Goal: Task Accomplishment & Management: Complete application form

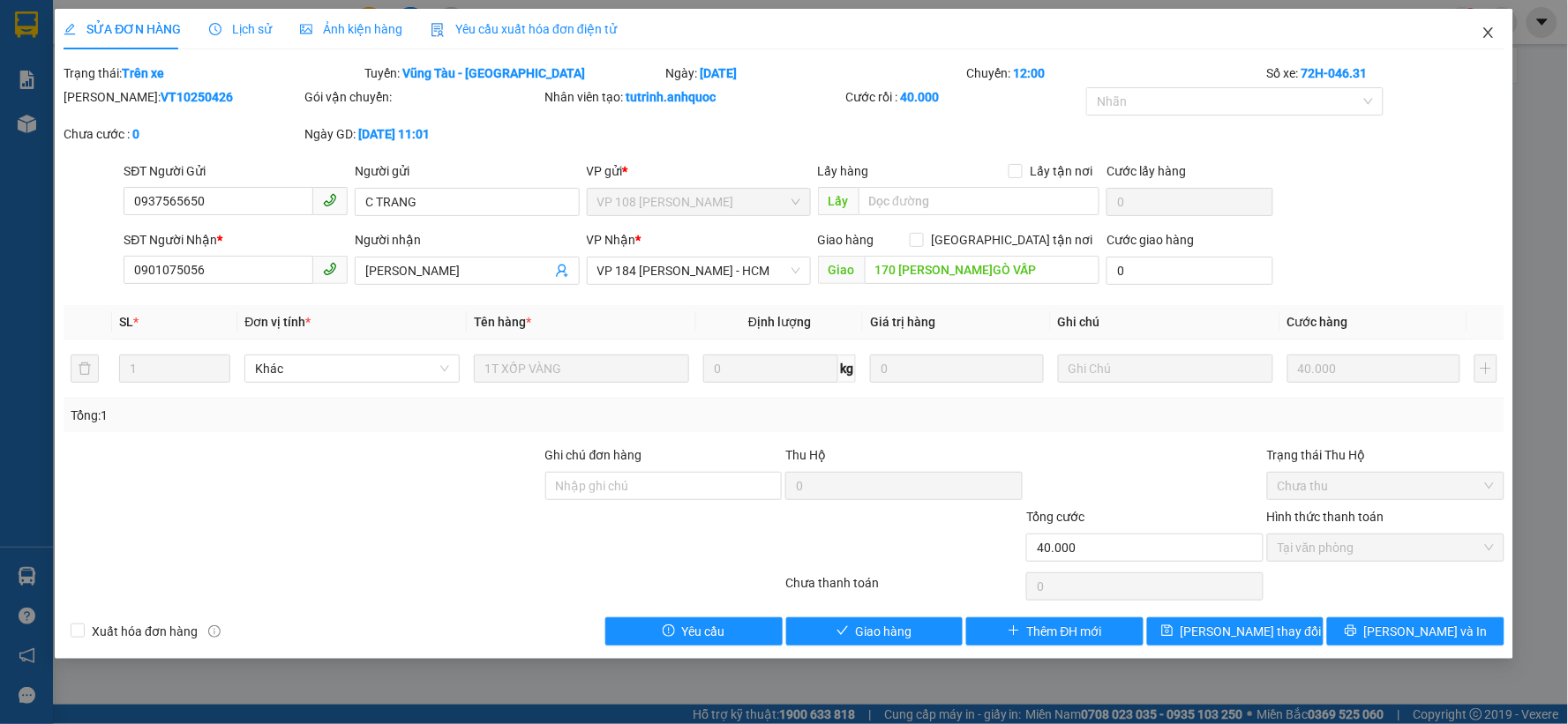
click at [1486, 32] on icon "close" at bounding box center [1488, 32] width 10 height 11
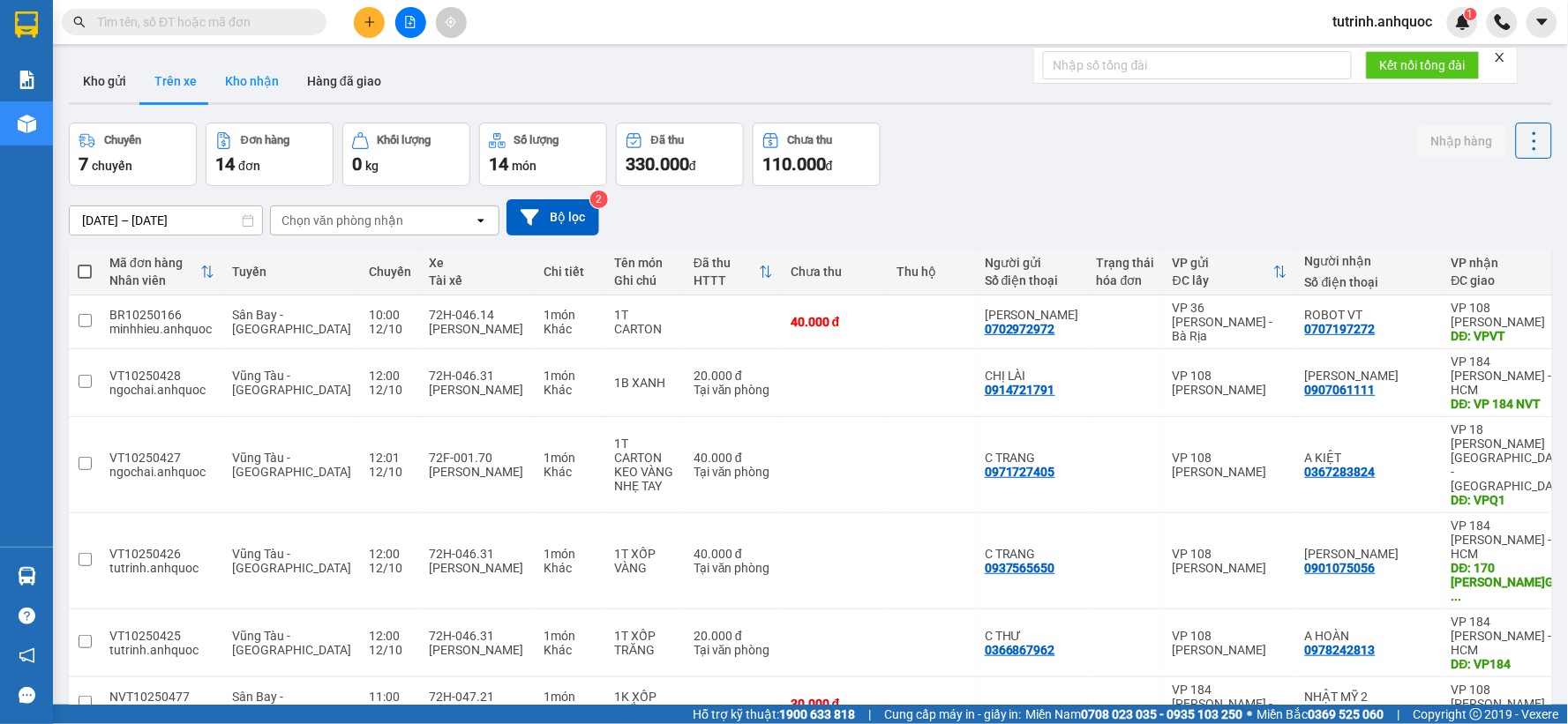
click at [245, 81] on button "Kho nhận" at bounding box center [252, 81] width 82 height 42
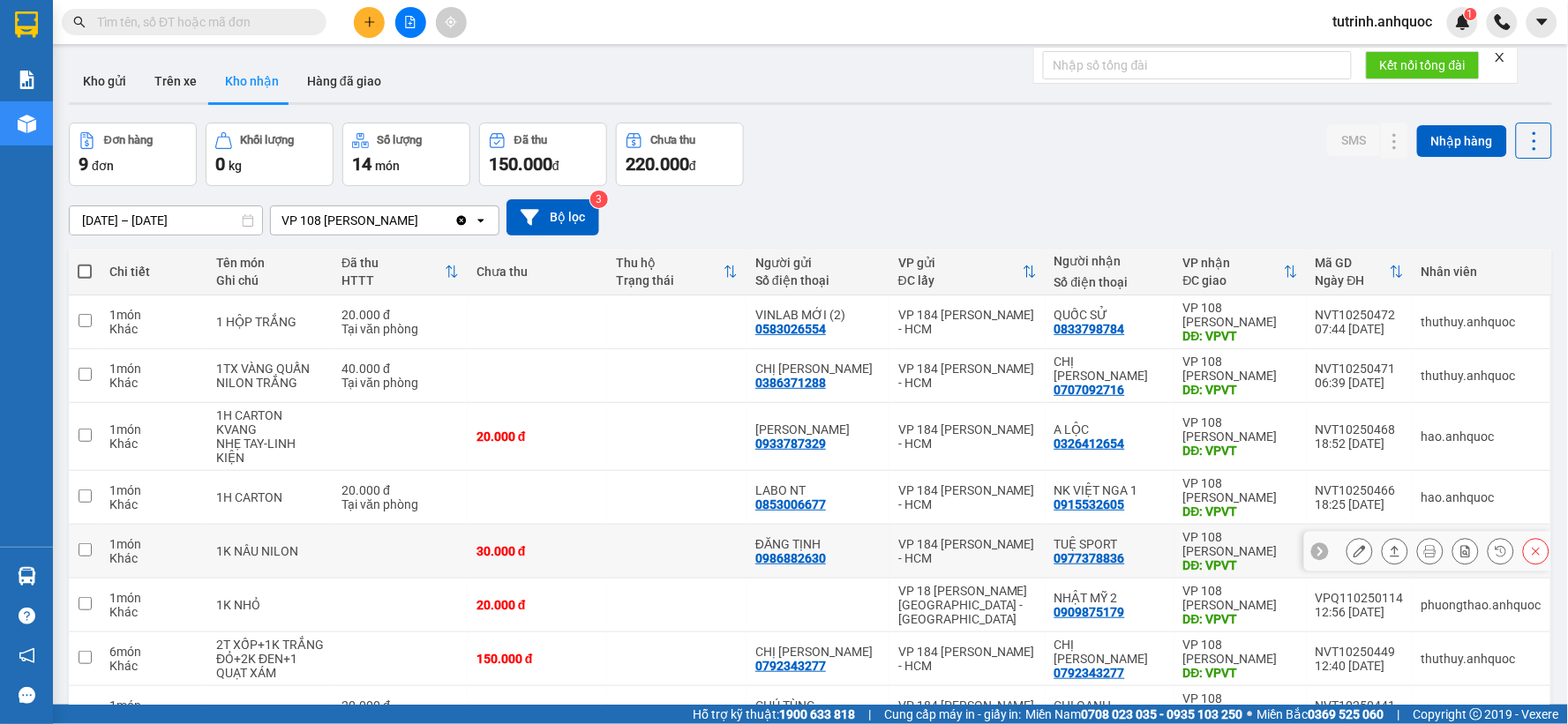
scroll to position [148, 0]
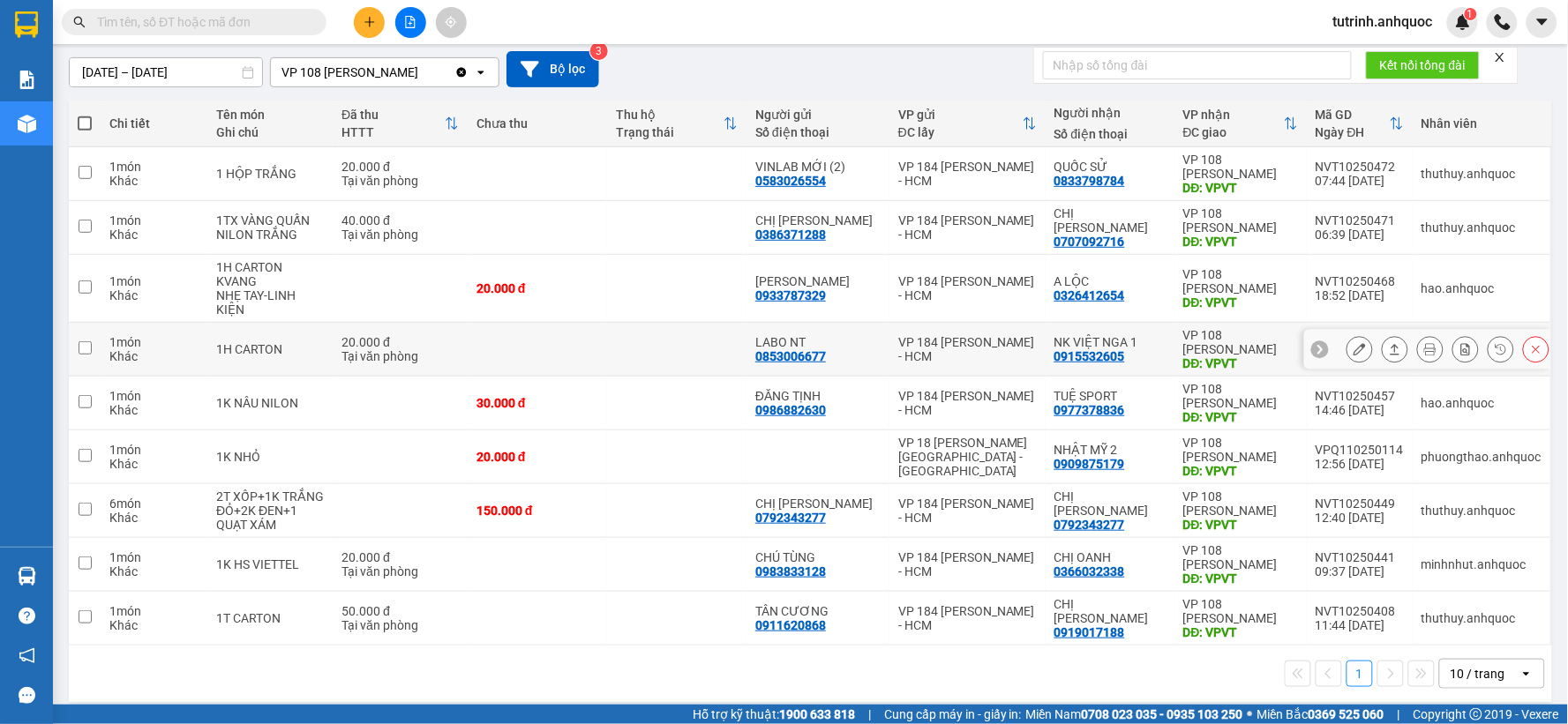
click at [1347, 334] on button at bounding box center [1360, 350] width 25 height 31
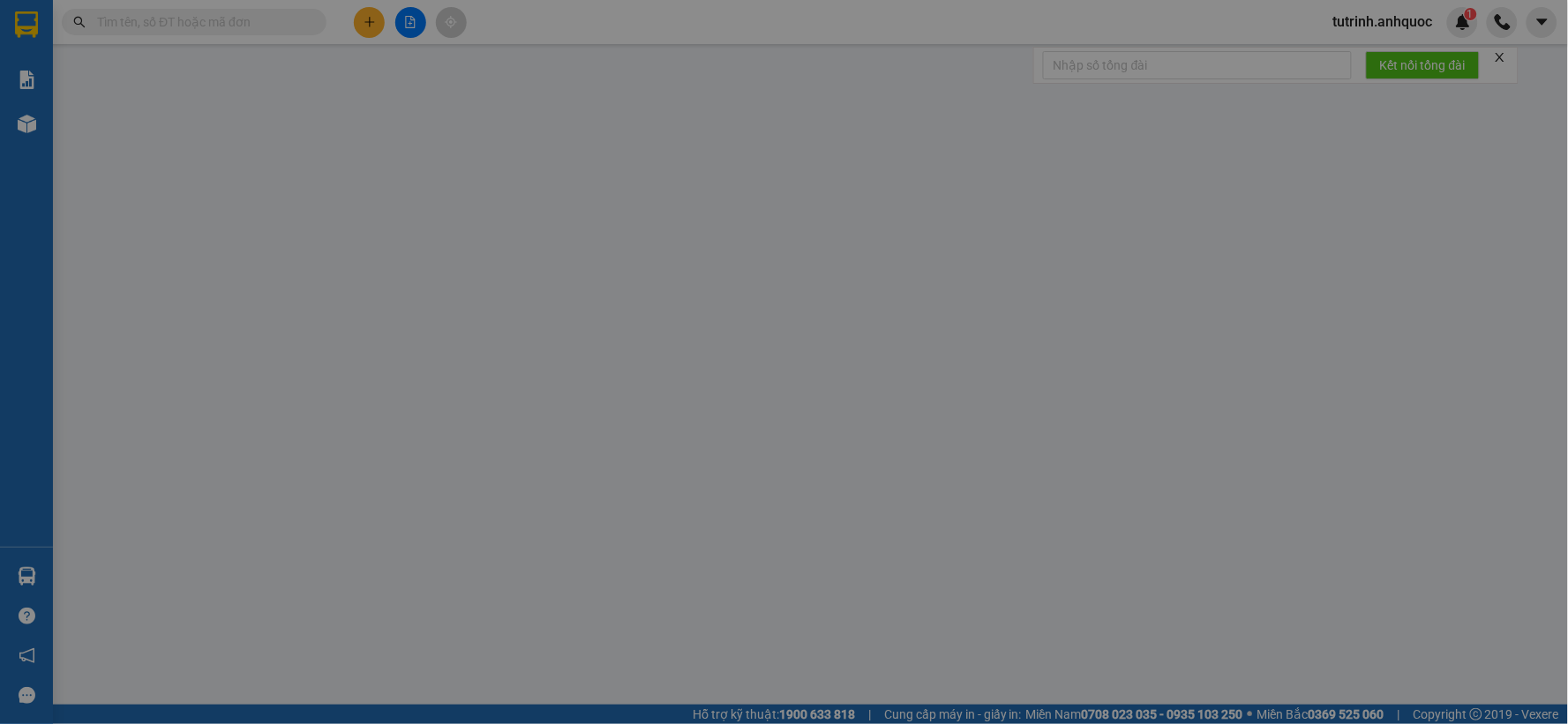
type input "0853006677"
type input "LABO NT"
type input "0915532605"
type input "NK VIỆT NGA 1"
type input "VPVT"
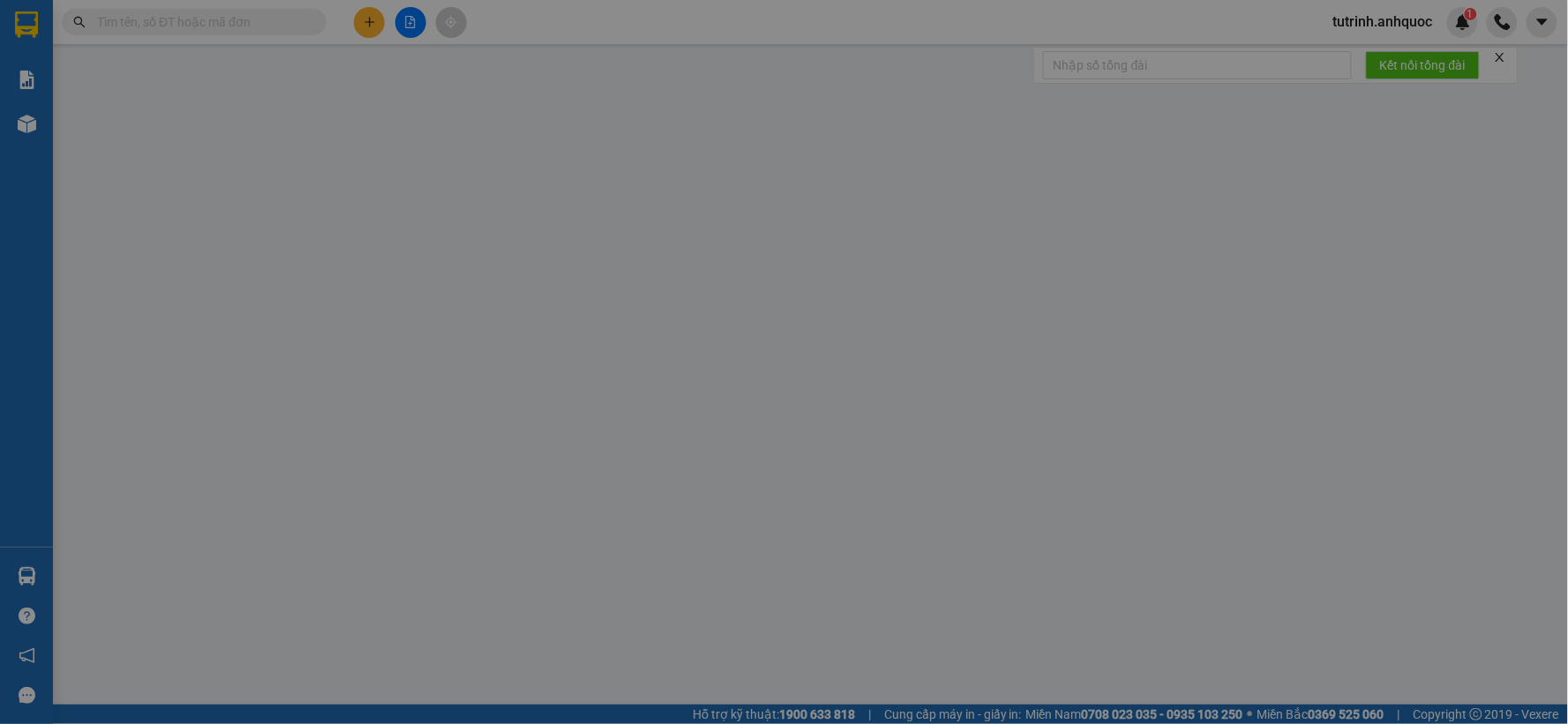
type input "20.000"
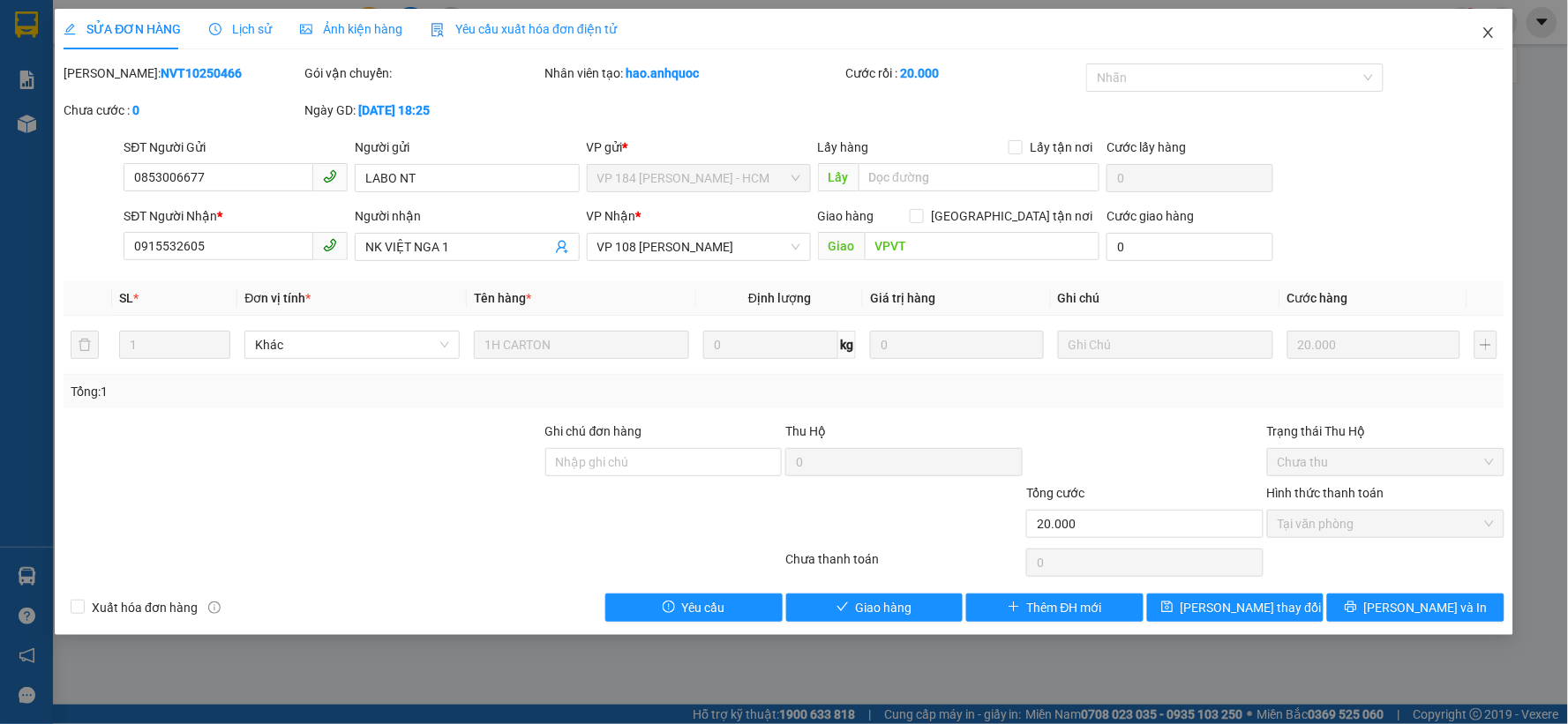
click at [1487, 36] on icon "close" at bounding box center [1488, 33] width 14 height 14
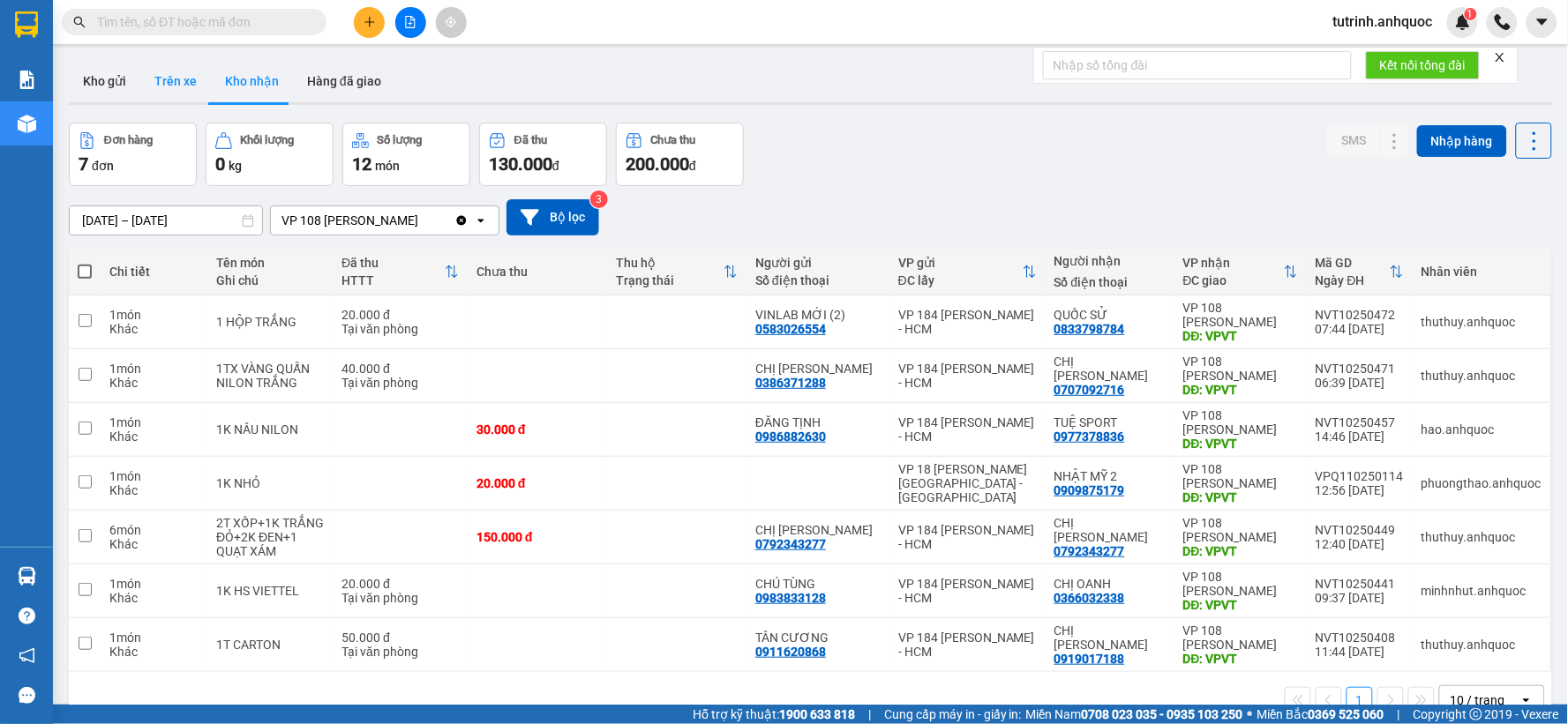
click at [100, 72] on button "Kho gửi" at bounding box center [105, 81] width 71 height 42
click at [71, 71] on button "Kho gửi" at bounding box center [105, 81] width 71 height 42
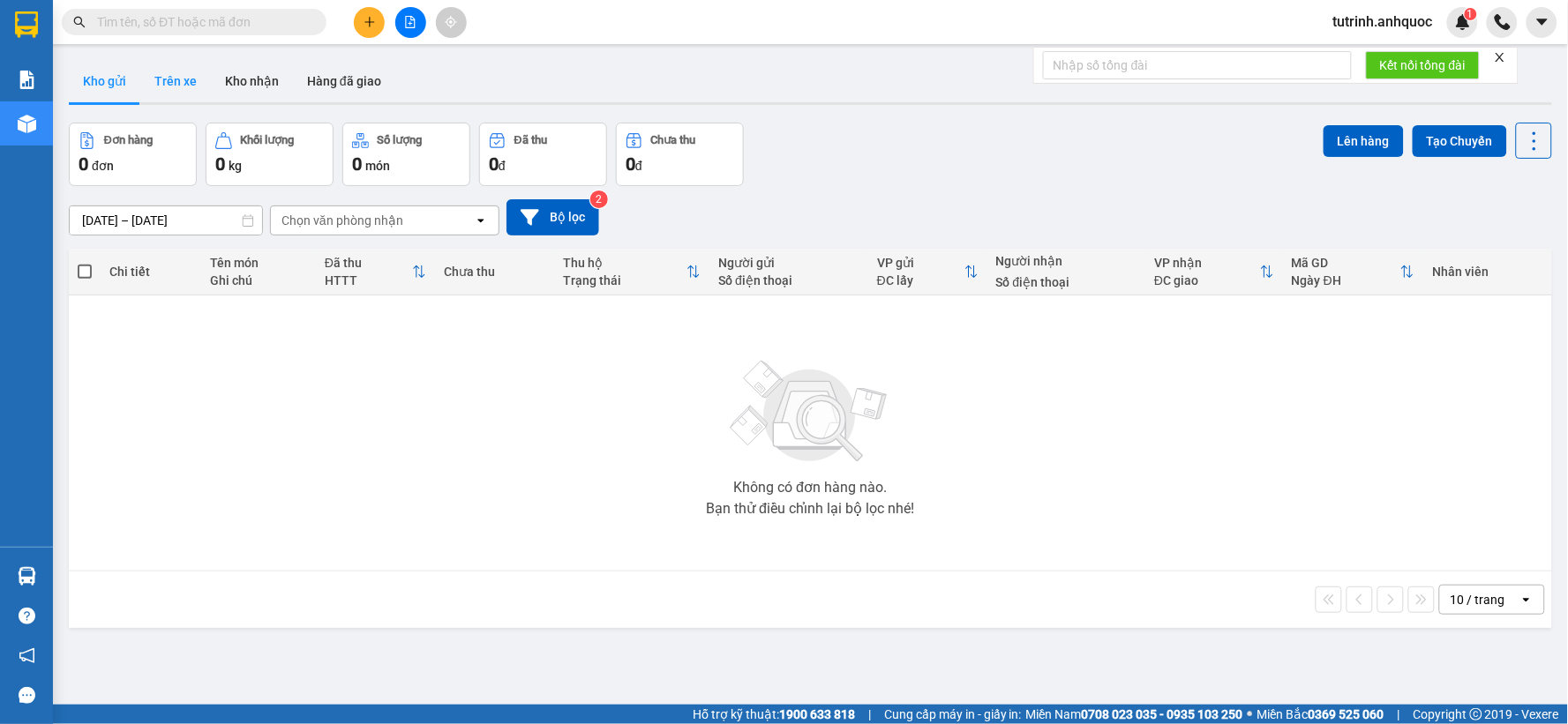
click at [169, 83] on button "Trên xe" at bounding box center [176, 81] width 71 height 42
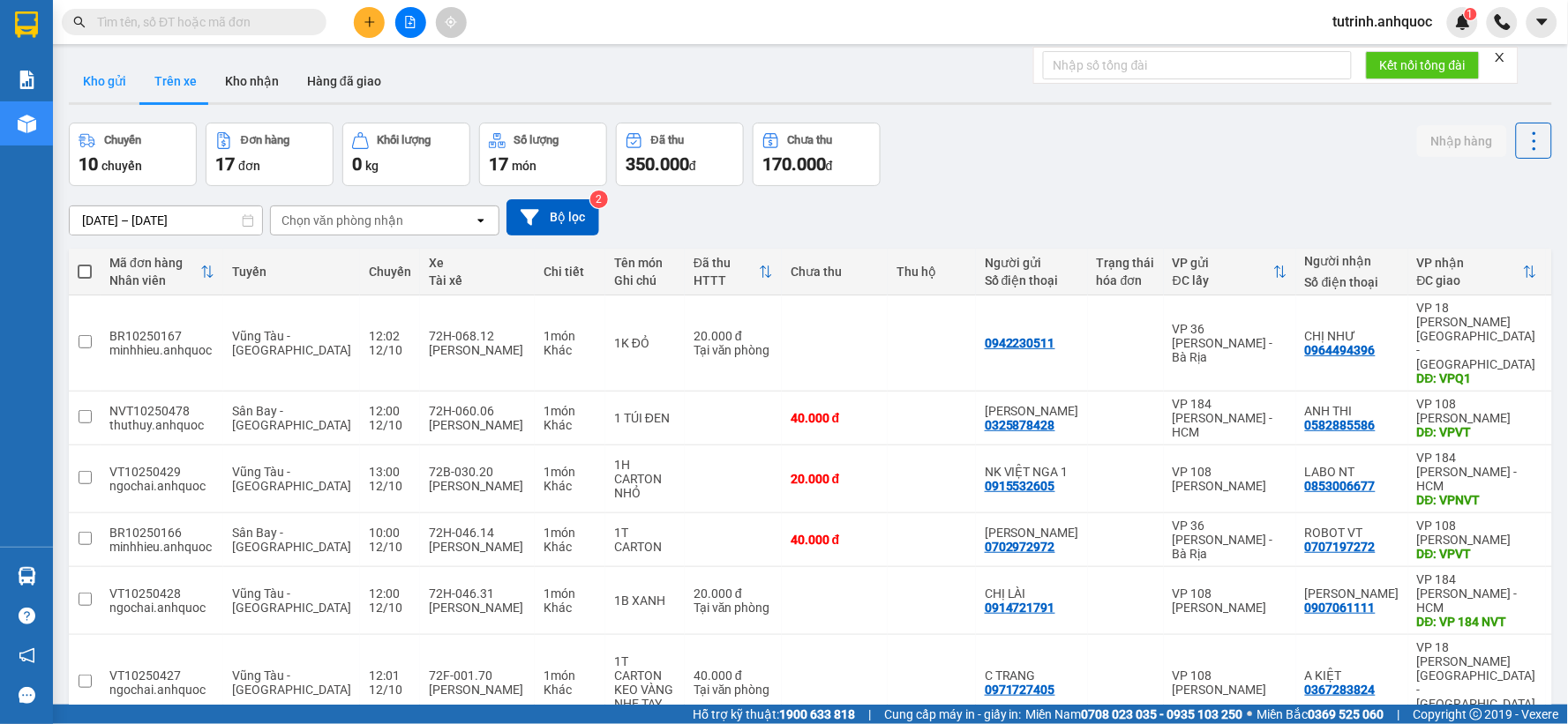
click at [115, 84] on button "Kho gửi" at bounding box center [105, 81] width 71 height 42
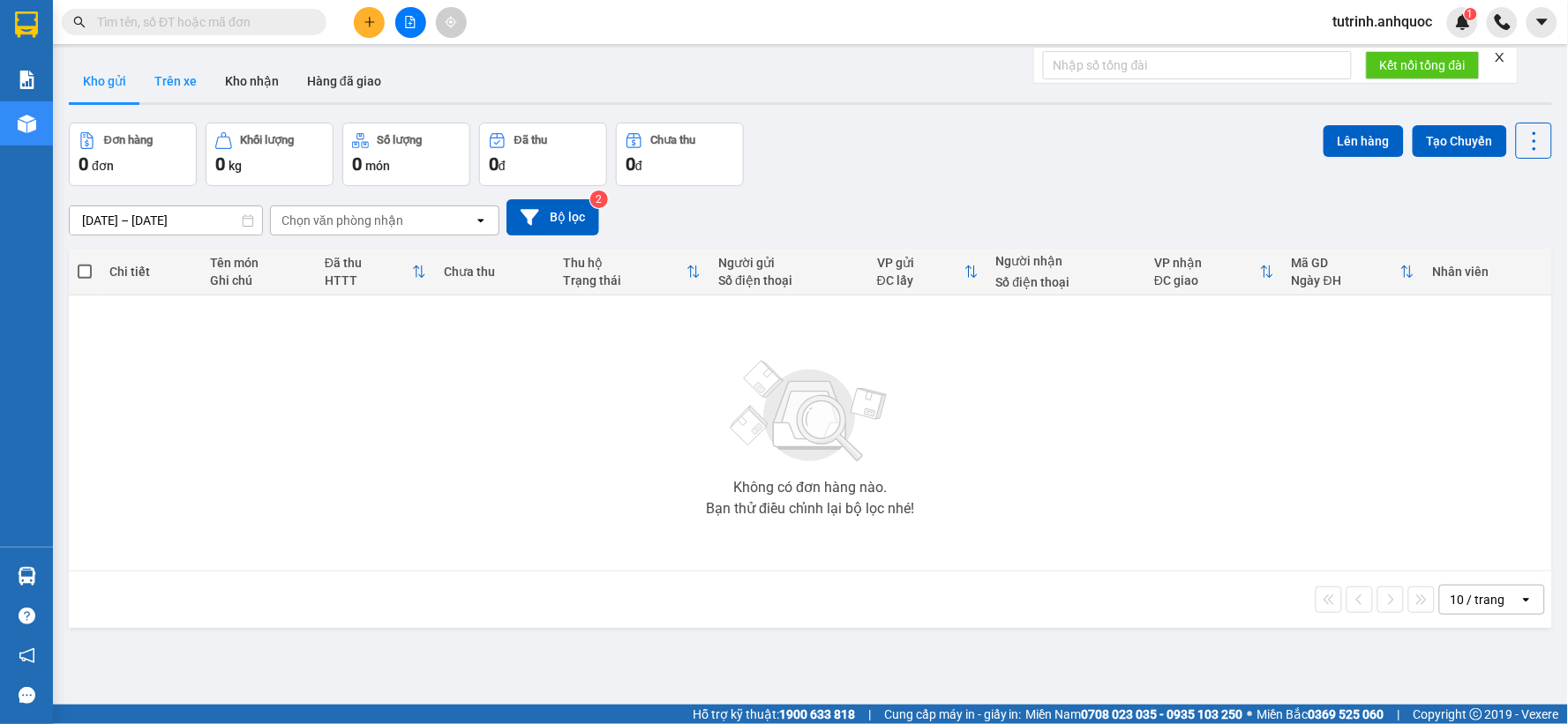
click at [191, 81] on button "Trên xe" at bounding box center [176, 81] width 71 height 42
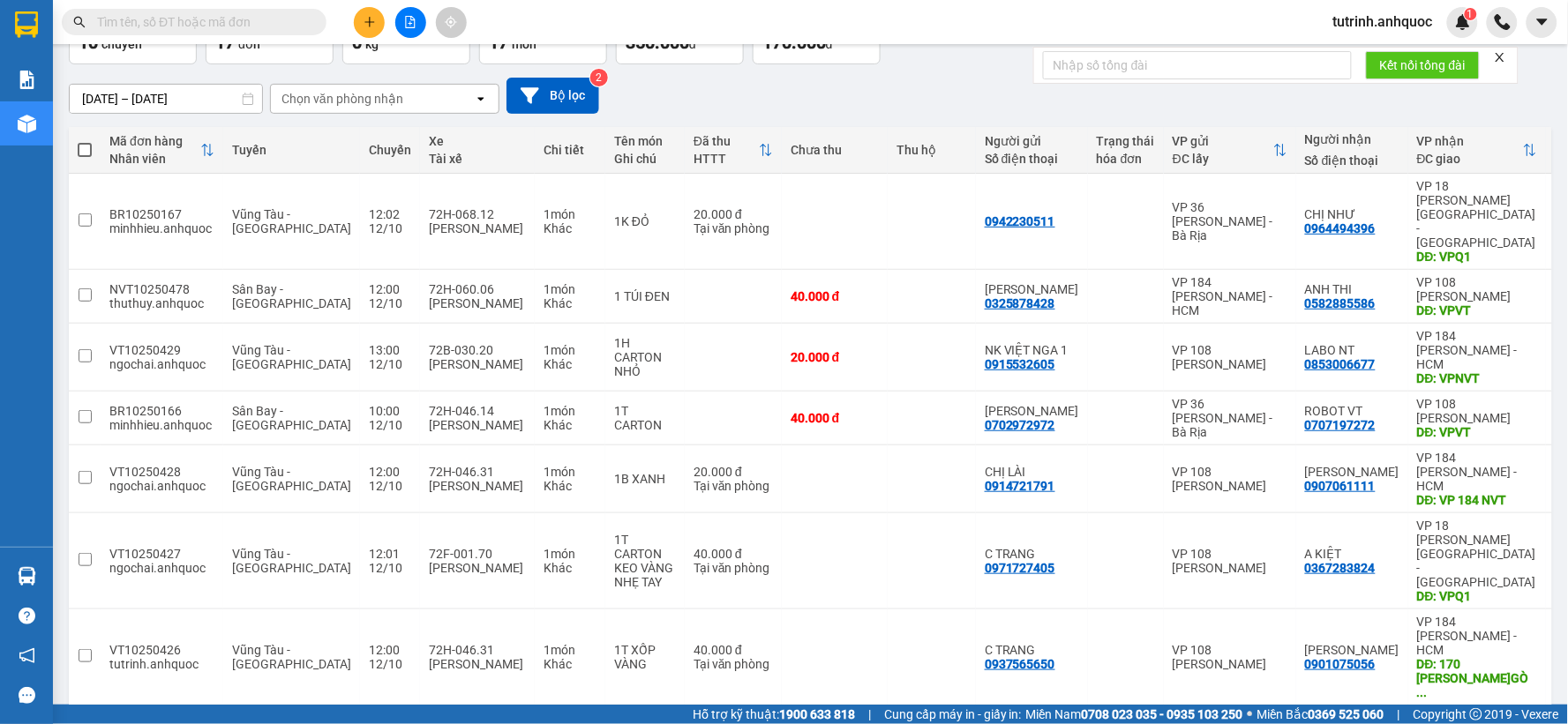
scroll to position [36, 0]
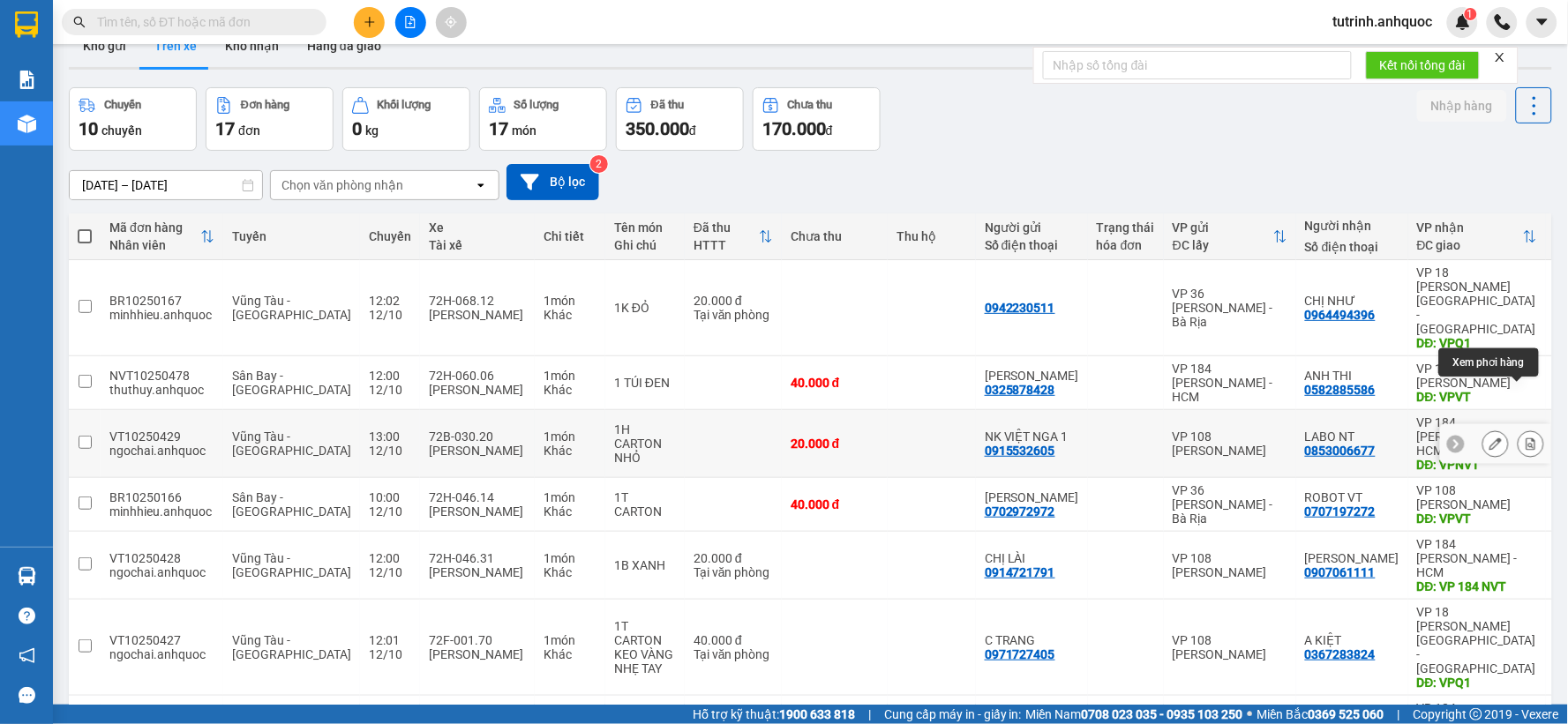
click at [1518, 430] on div at bounding box center [1532, 444] width 27 height 27
click at [1521, 429] on button at bounding box center [1531, 445] width 25 height 31
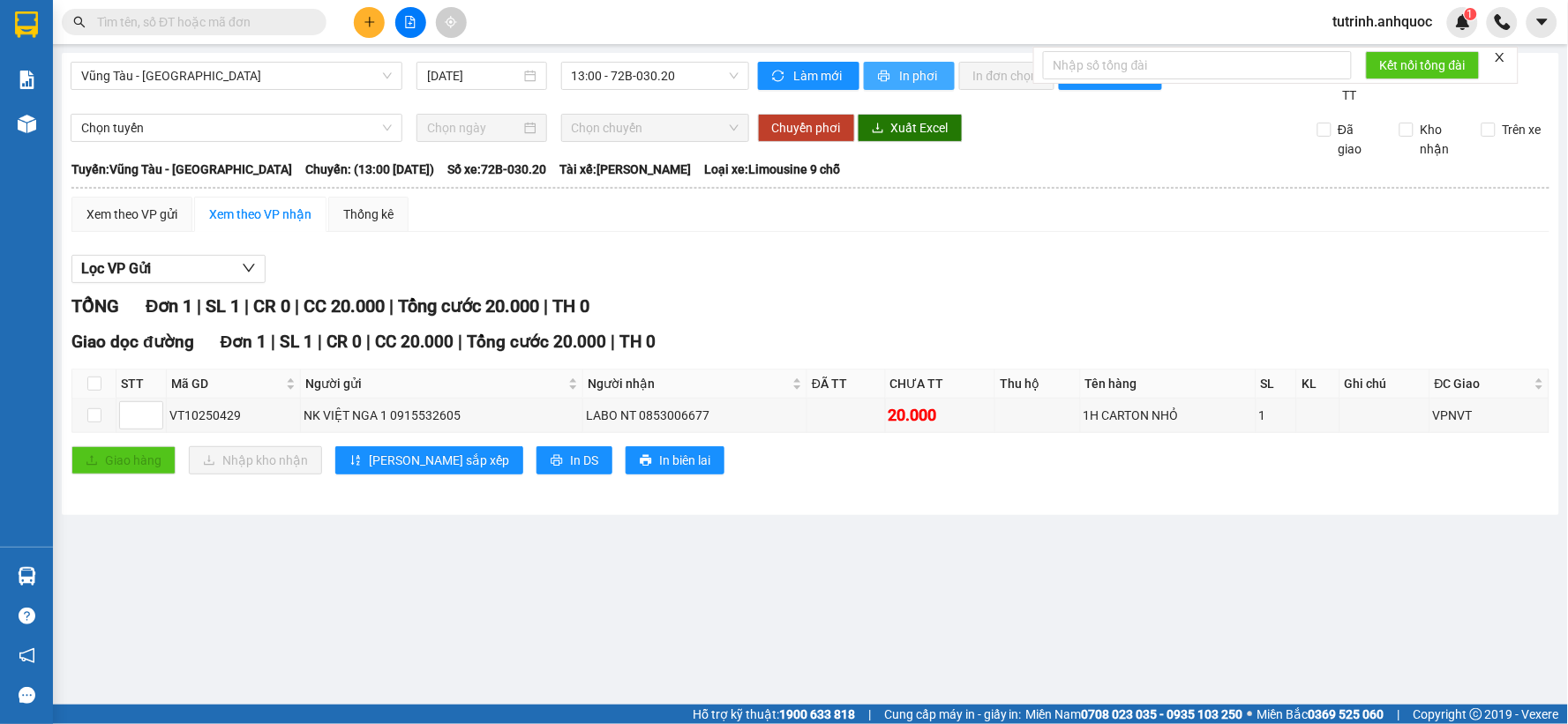
click at [911, 64] on button "In phơi" at bounding box center [909, 75] width 91 height 28
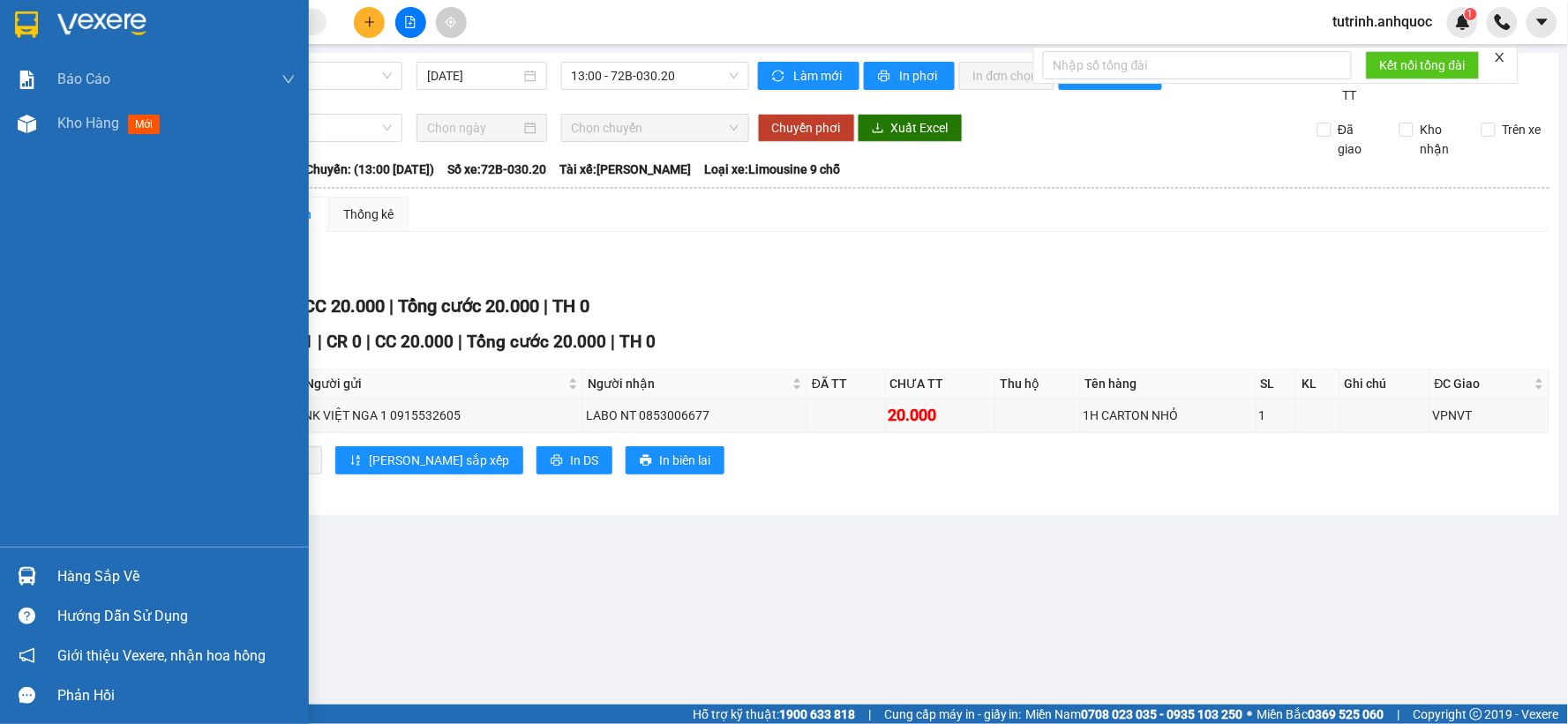
click at [36, 36] on img at bounding box center [27, 25] width 23 height 27
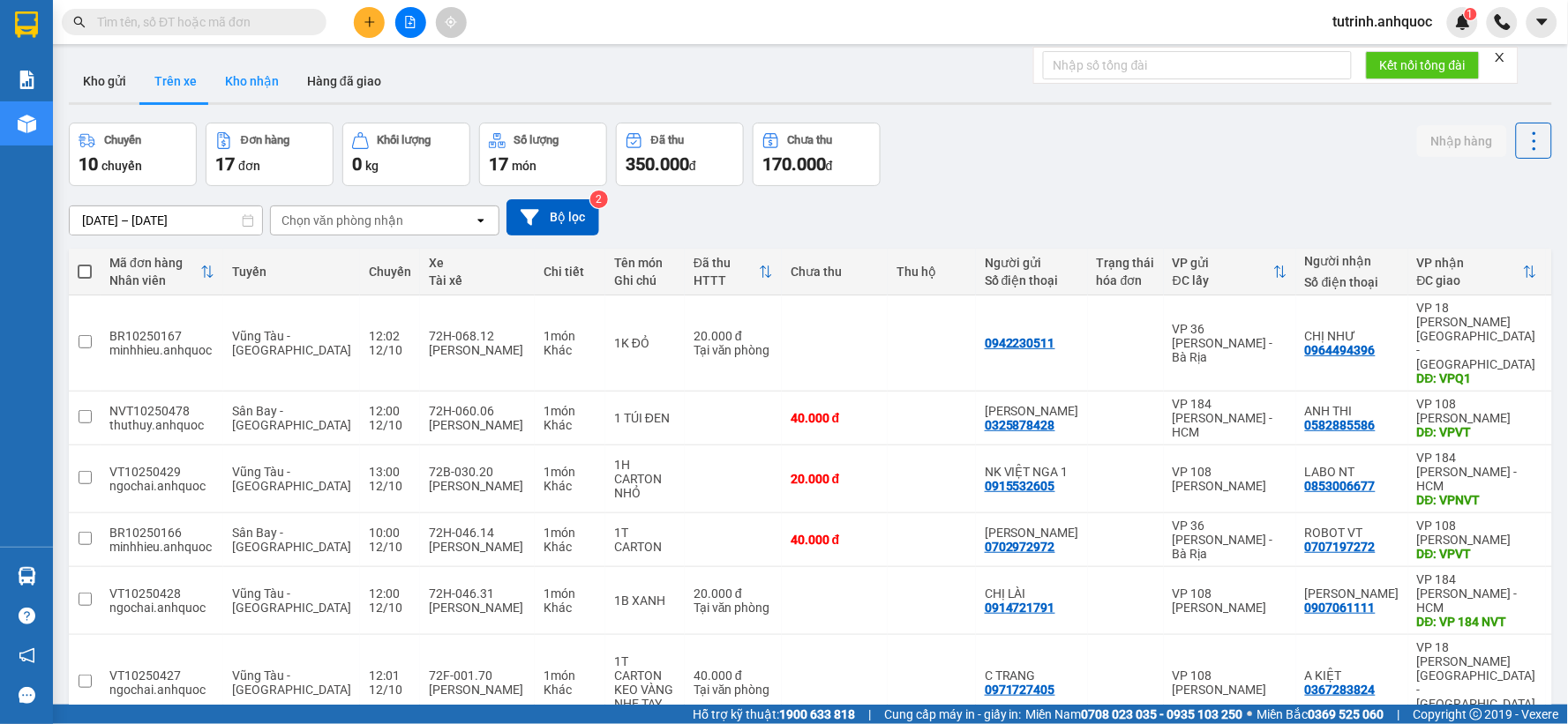
click at [256, 84] on button "Kho nhận" at bounding box center [252, 81] width 82 height 42
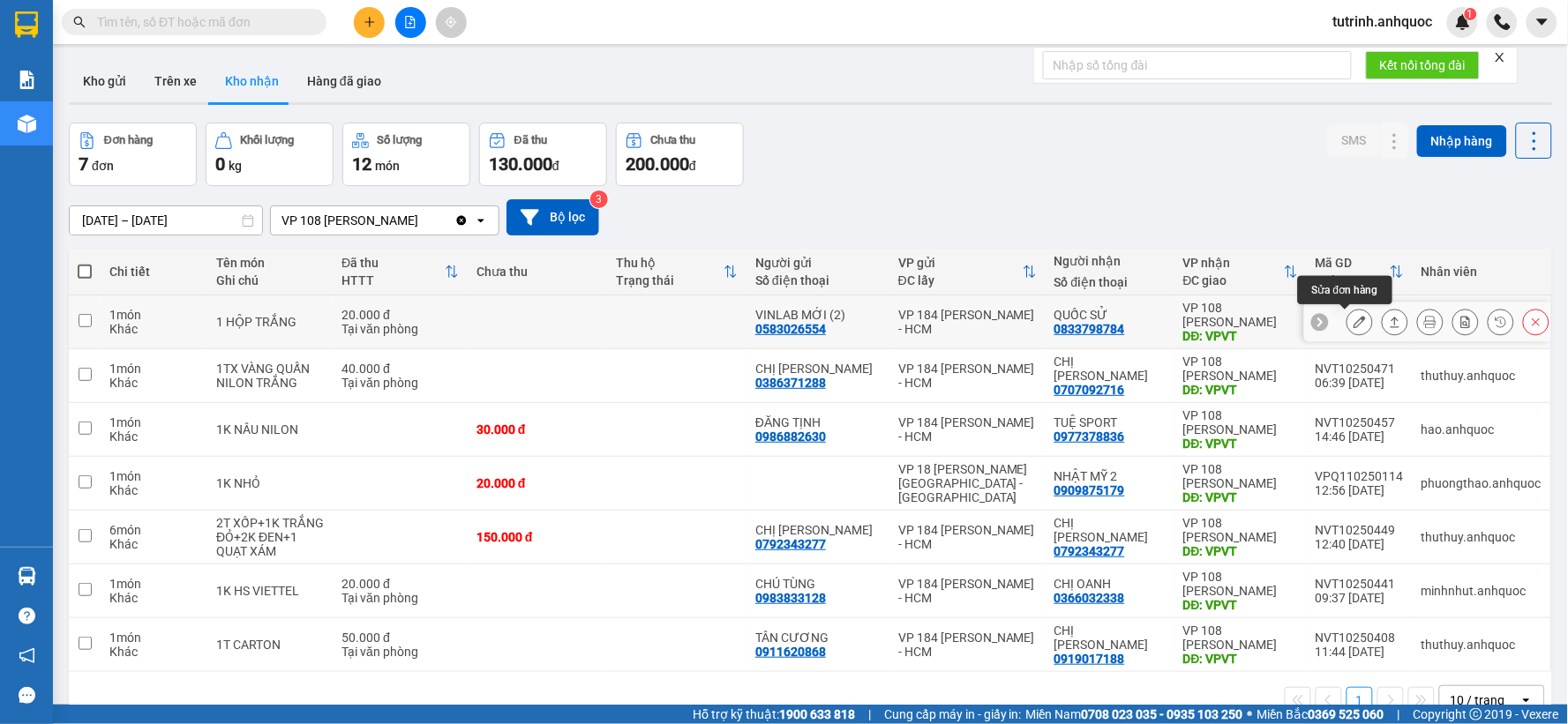
click at [1354, 322] on icon at bounding box center [1360, 322] width 12 height 12
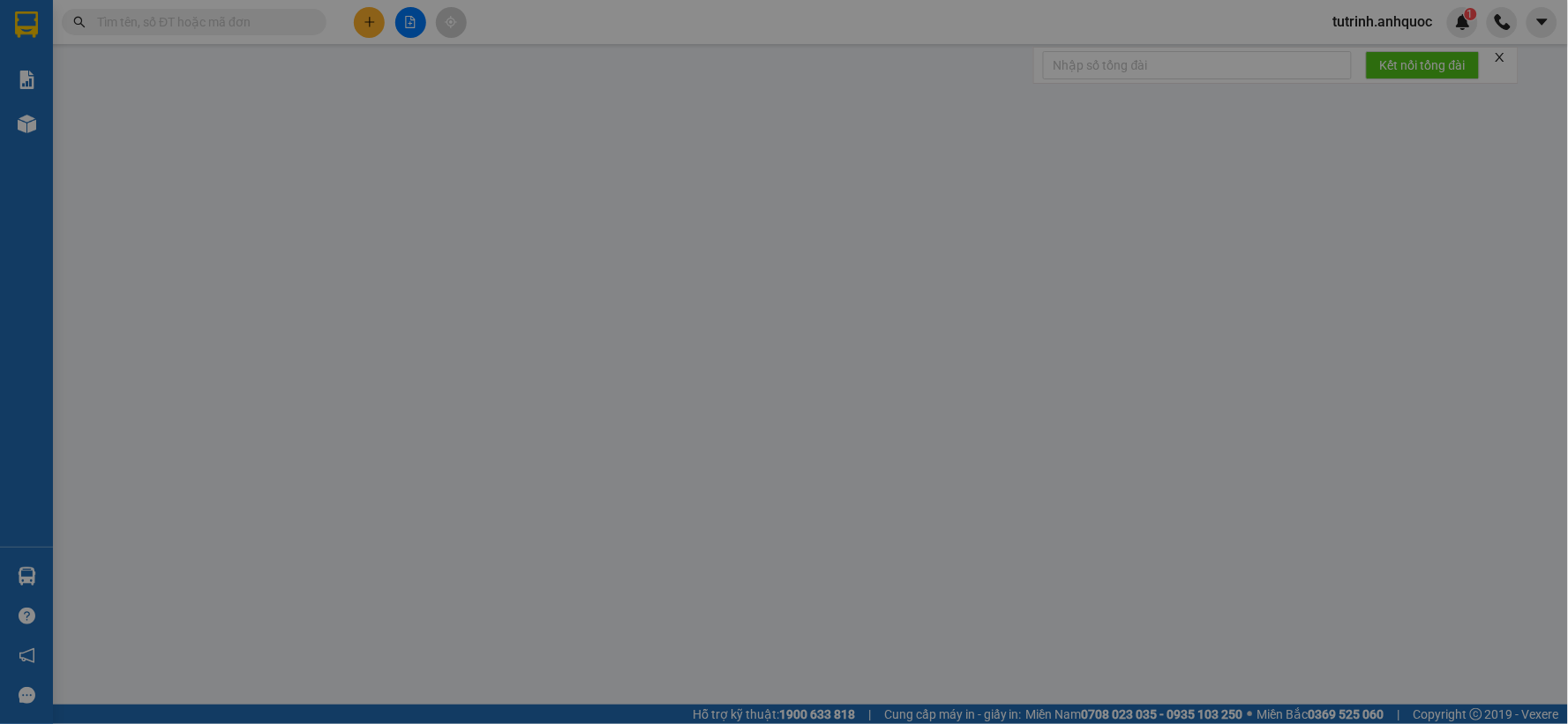
type input "0583026554"
type input "VINLAB MỚI (2)"
type input "0833798784"
type input "QUỐC SỬ"
type input "VPVT"
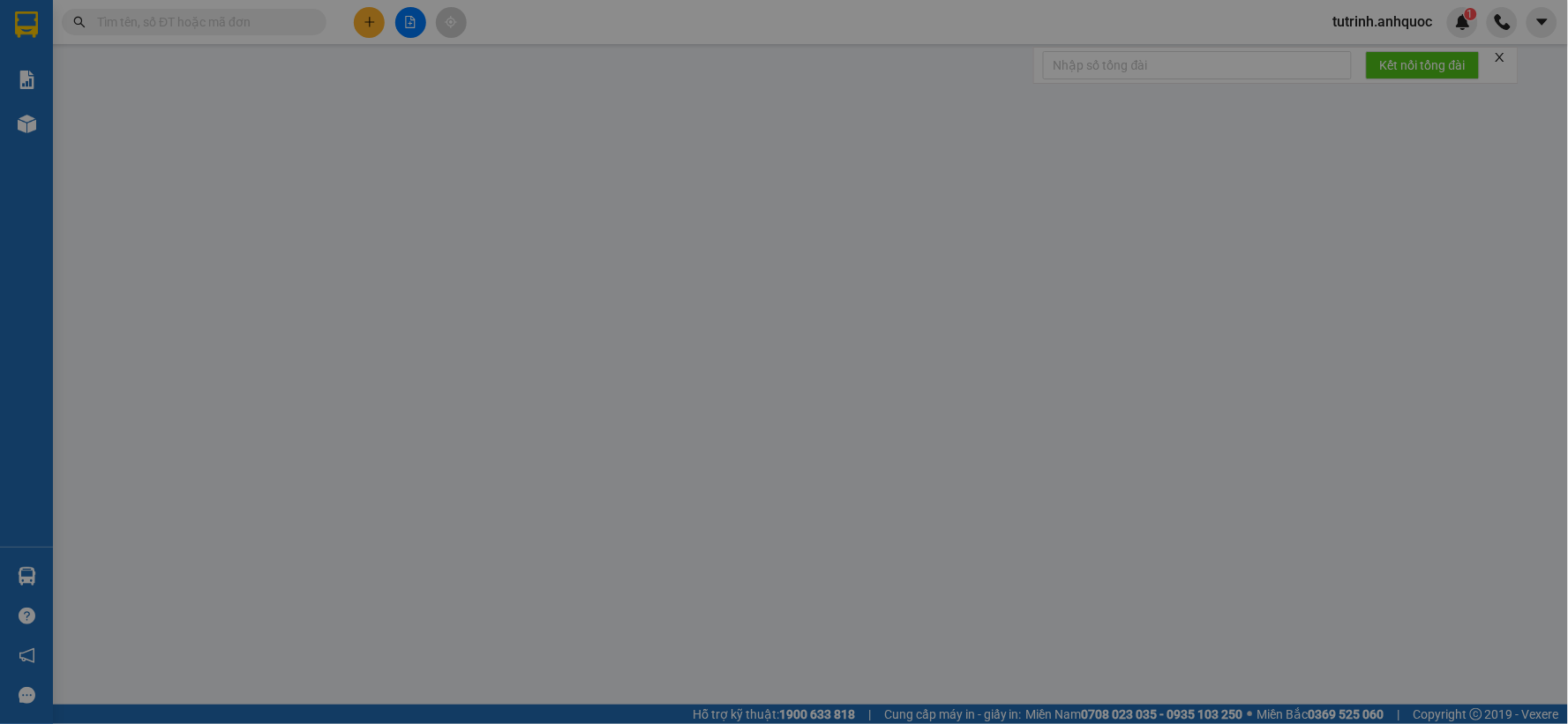
type input "TM 12/10 THỦY"
type input "20.000"
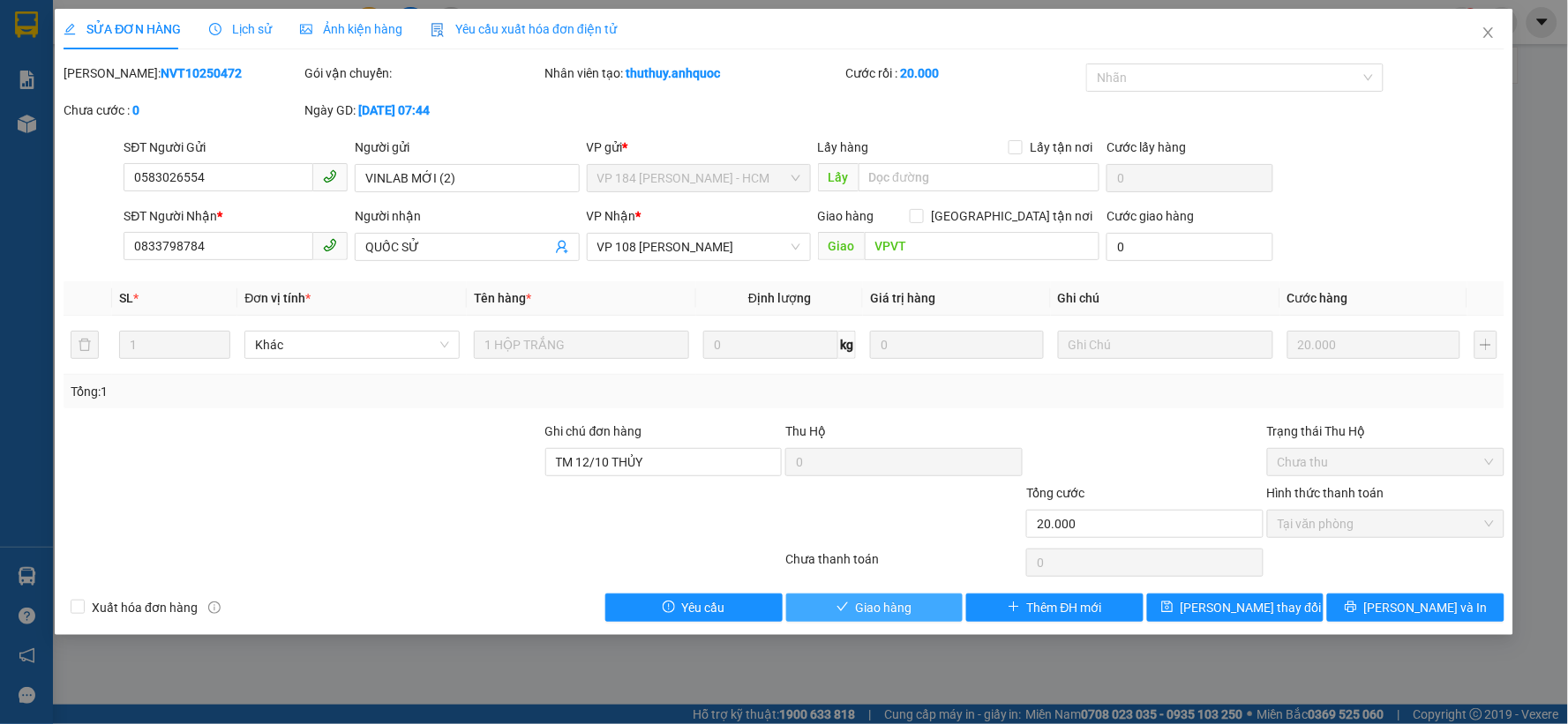
click at [903, 606] on span "Giao hàng" at bounding box center [883, 608] width 57 height 19
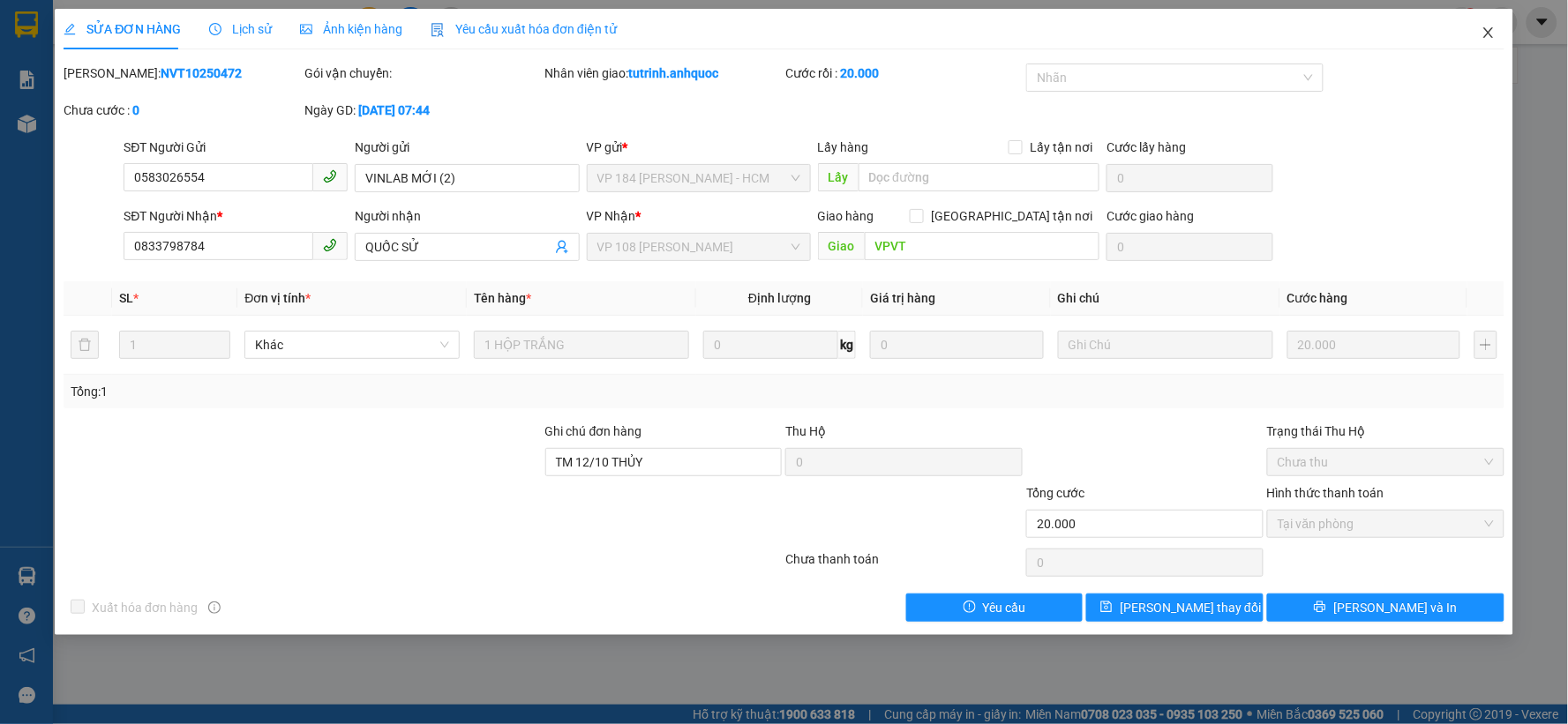
click at [1485, 36] on icon "close" at bounding box center [1488, 33] width 14 height 14
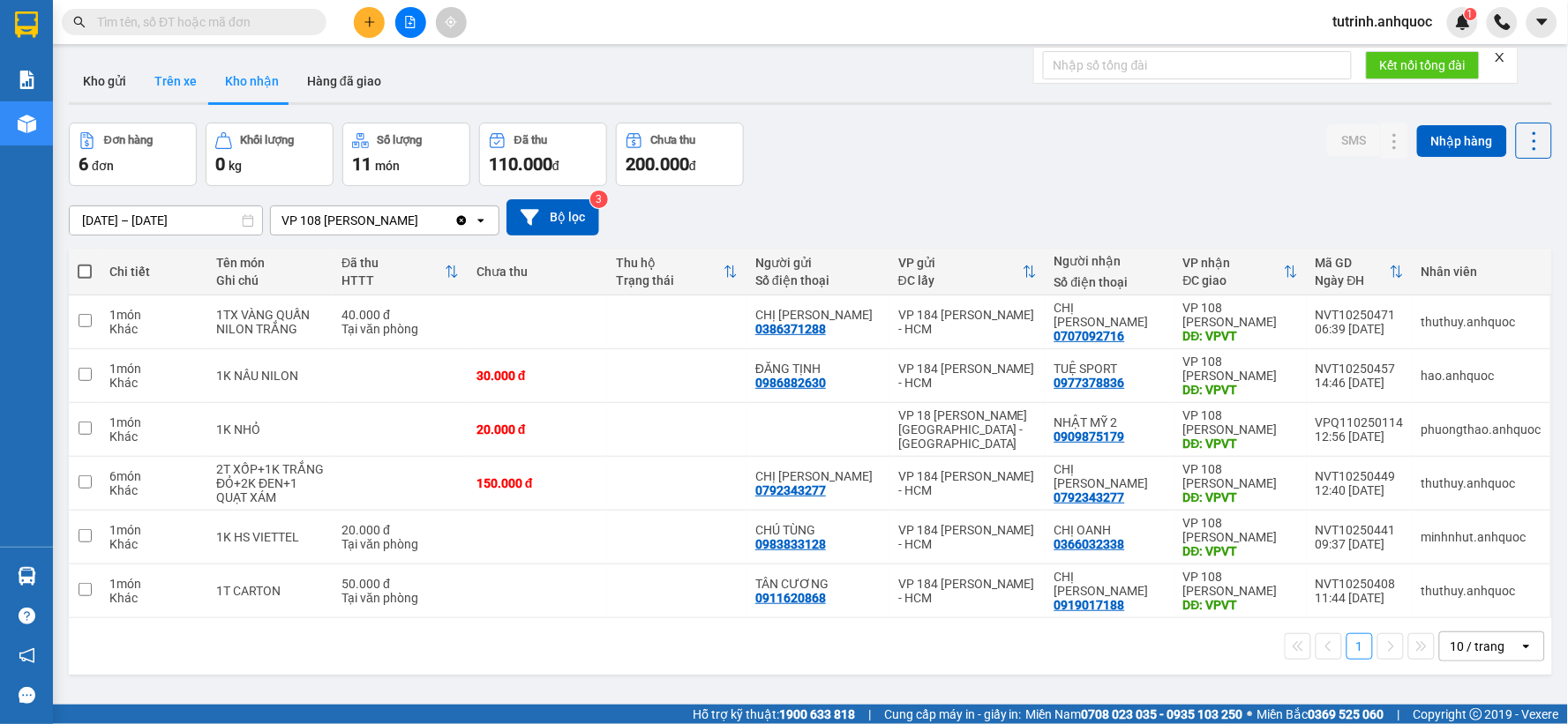
click at [170, 83] on button "Trên xe" at bounding box center [176, 81] width 71 height 42
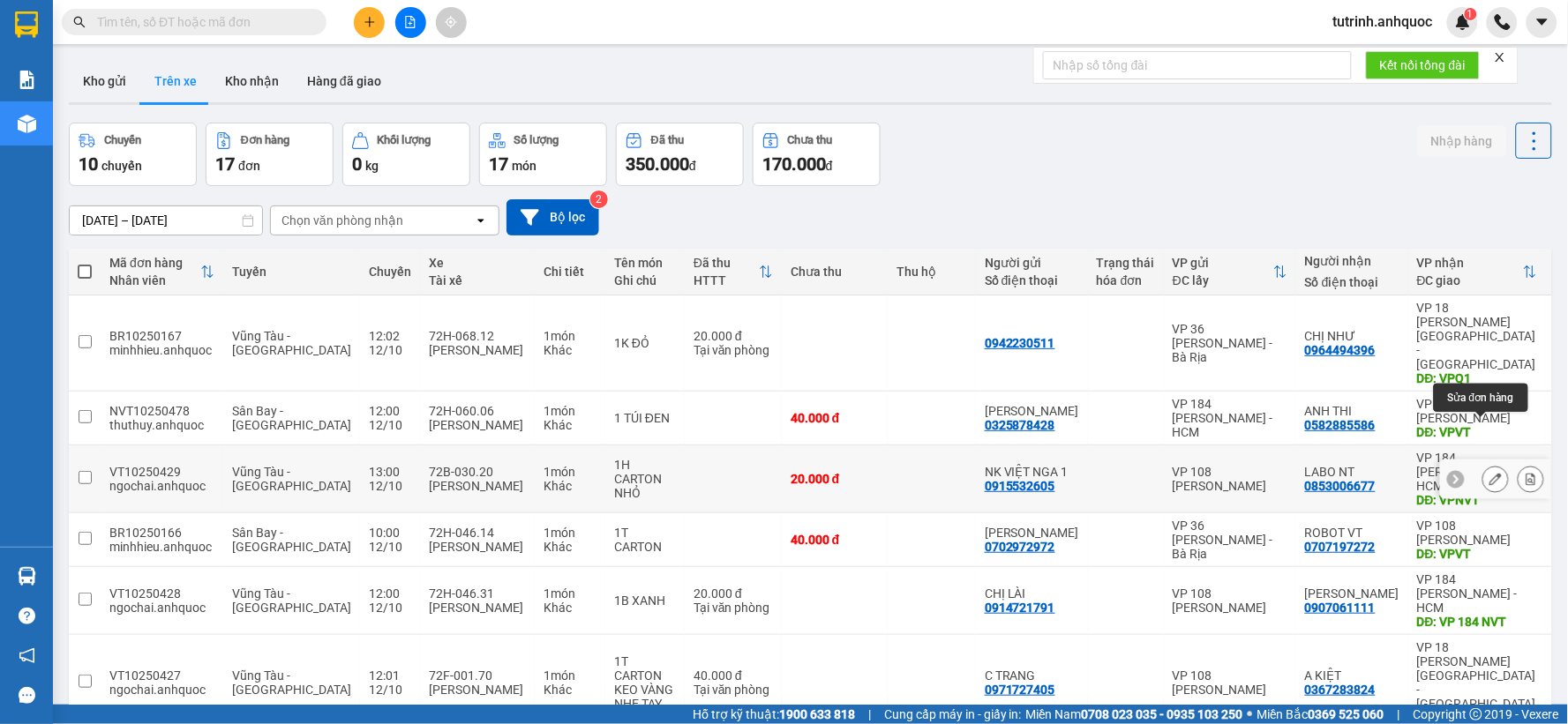
click at [1525, 473] on icon at bounding box center [1531, 479] width 12 height 12
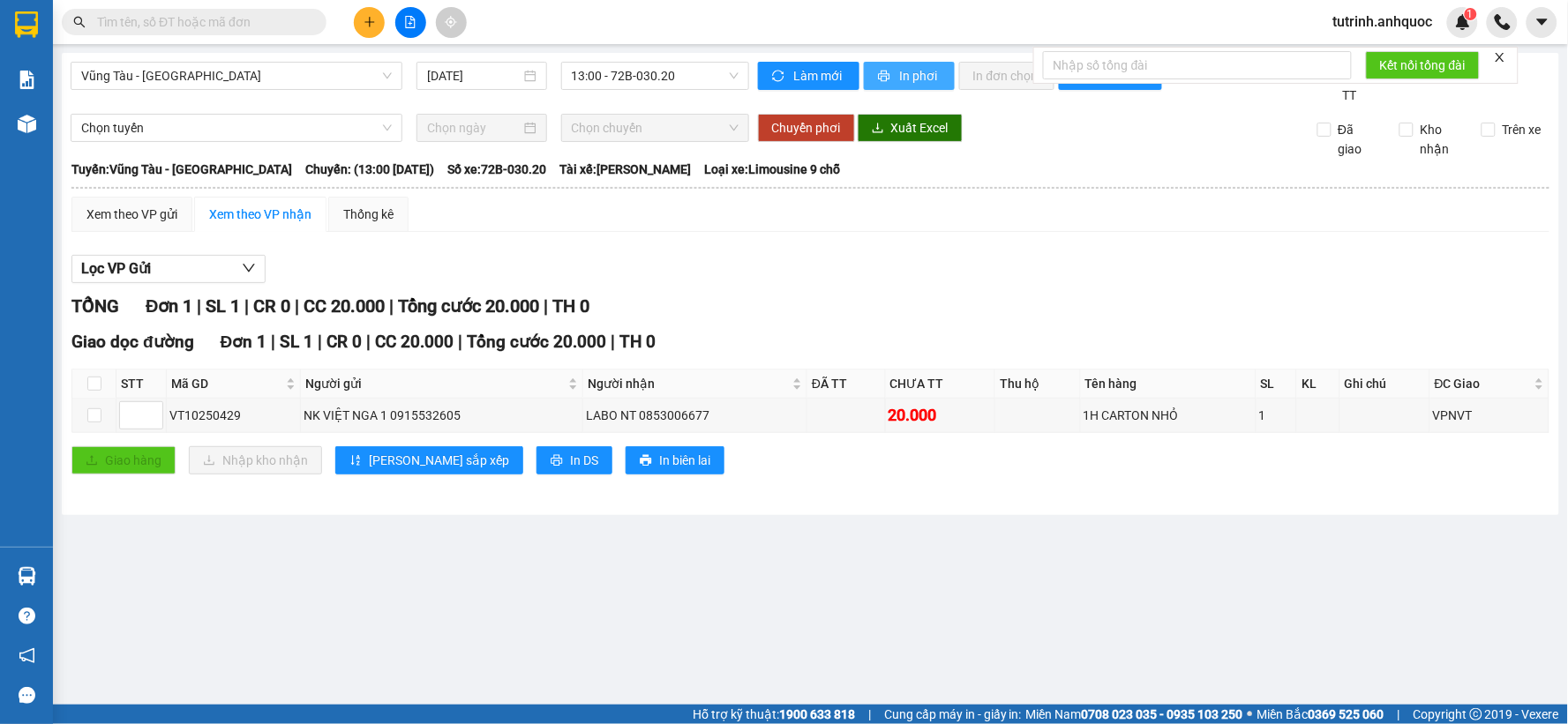
click at [916, 74] on span "In phơi" at bounding box center [920, 76] width 40 height 19
